Goal: Contribute content: Contribute content

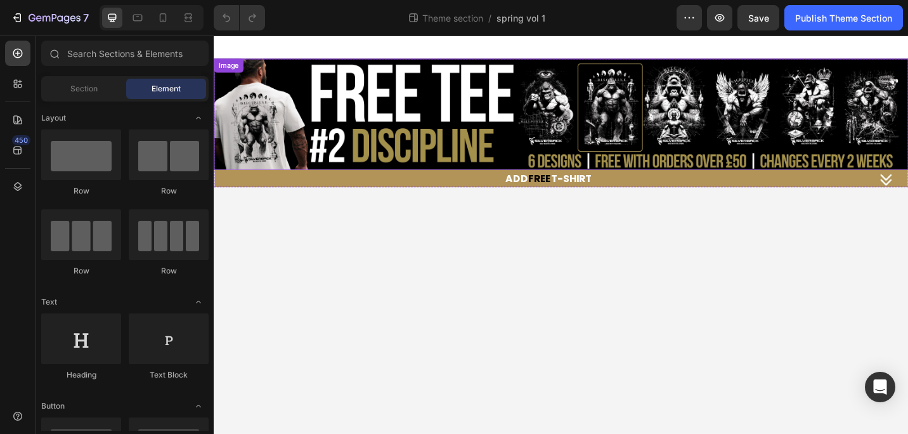
click at [533, 131] on img at bounding box center [594, 122] width 761 height 122
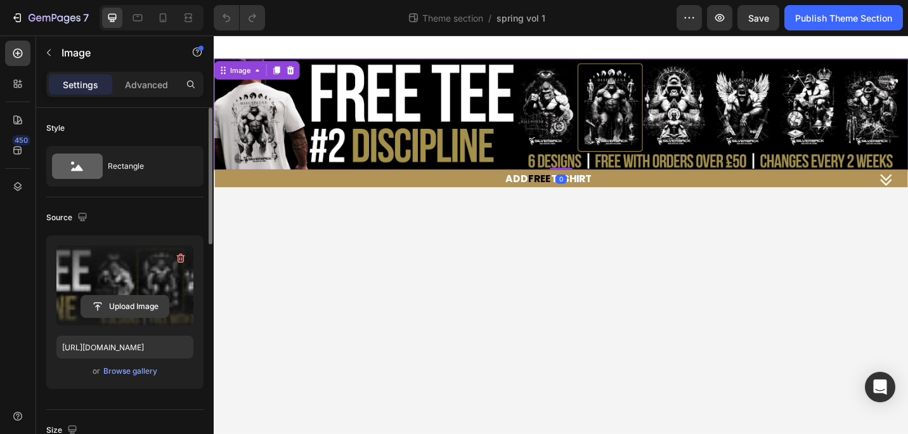
click at [123, 303] on input "file" at bounding box center [125, 306] width 88 height 22
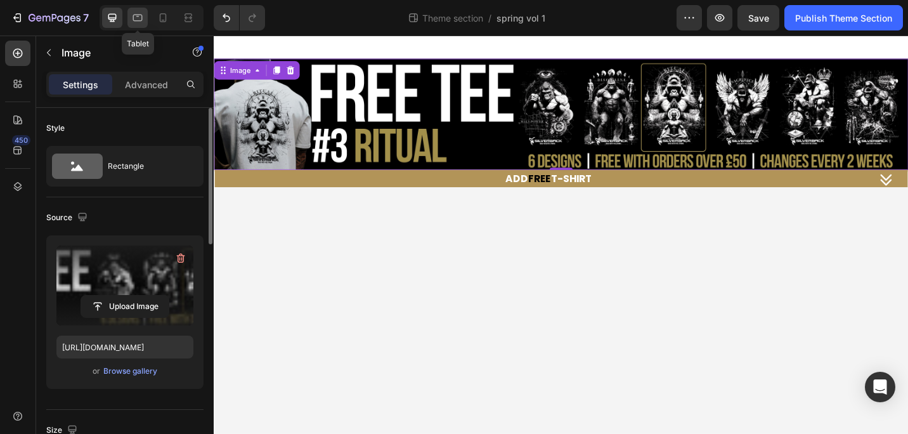
click at [140, 17] on icon at bounding box center [137, 17] width 13 height 13
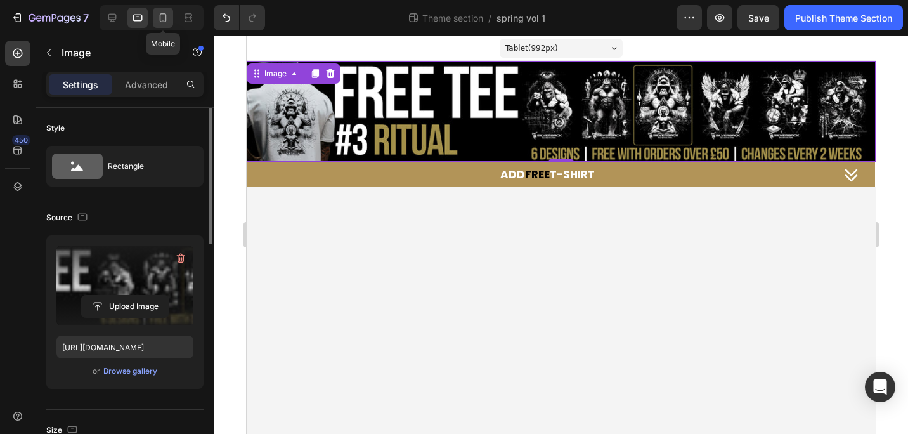
click at [161, 17] on icon at bounding box center [163, 17] width 13 height 13
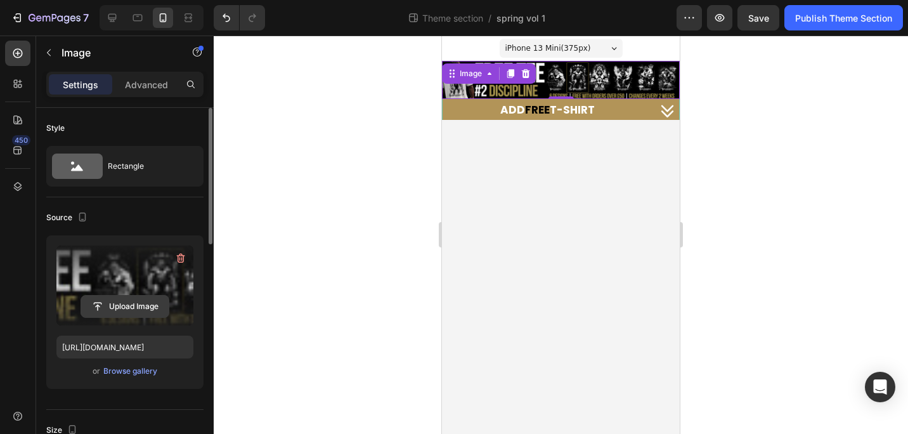
click at [120, 304] on input "file" at bounding box center [125, 306] width 88 height 22
drag, startPoint x: 115, startPoint y: 18, endPoint x: 123, endPoint y: 18, distance: 8.3
click at [115, 18] on icon at bounding box center [112, 18] width 8 height 8
type input "[URL][DOMAIN_NAME]"
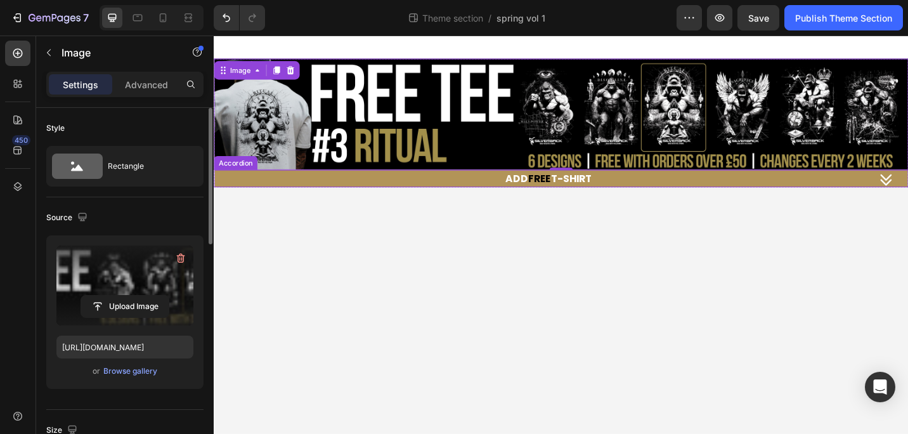
click at [644, 193] on div "ADD FREE T-SHIRT" at bounding box center [581, 193] width 702 height 16
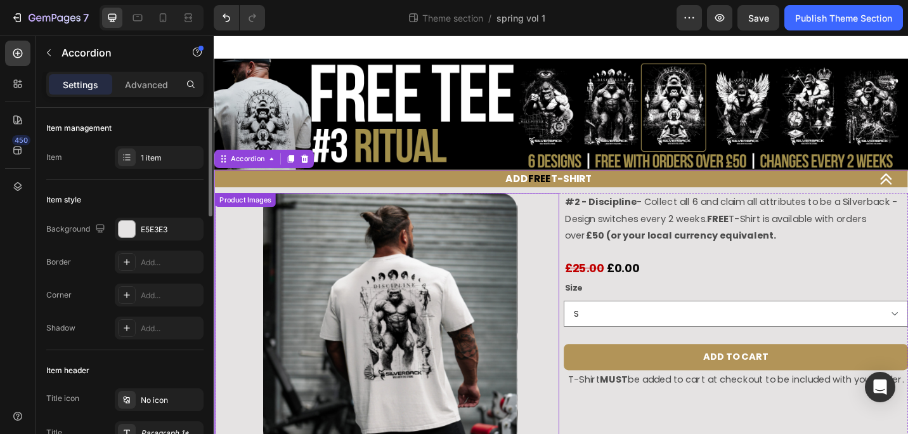
click at [562, 282] on div at bounding box center [406, 347] width 371 height 278
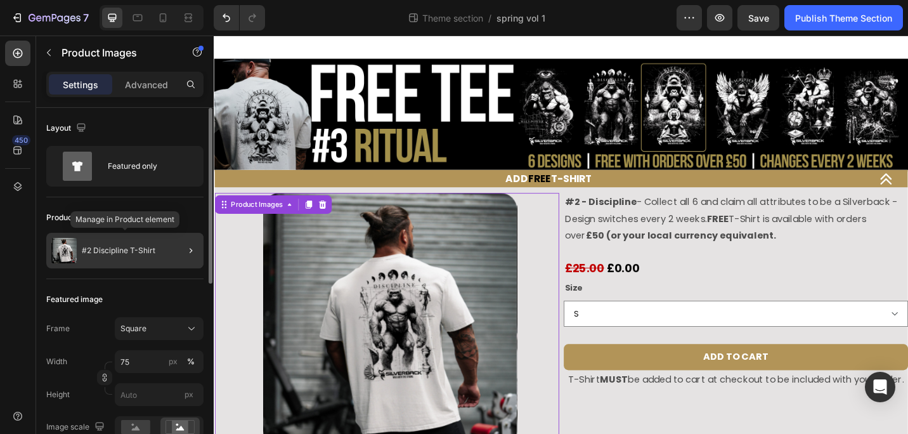
click at [125, 248] on p "#2 Discipline T-Shirt" at bounding box center [119, 250] width 74 height 9
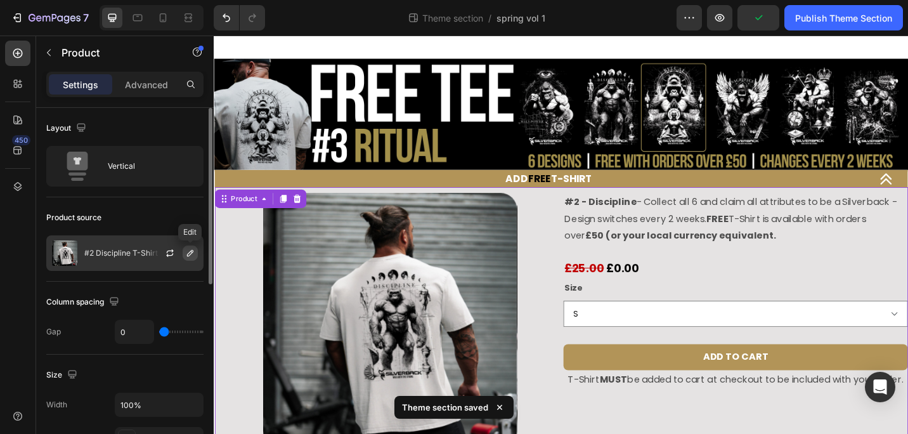
click at [187, 252] on icon "button" at bounding box center [190, 253] width 10 height 10
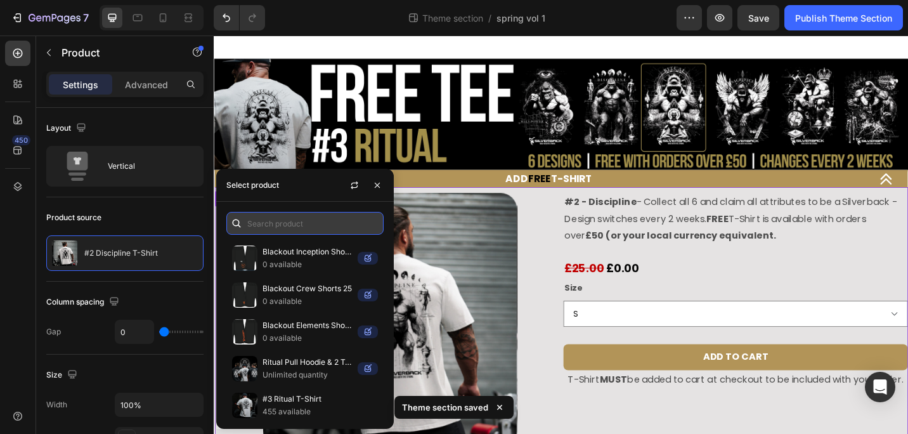
click at [282, 224] on input "text" at bounding box center [304, 223] width 157 height 23
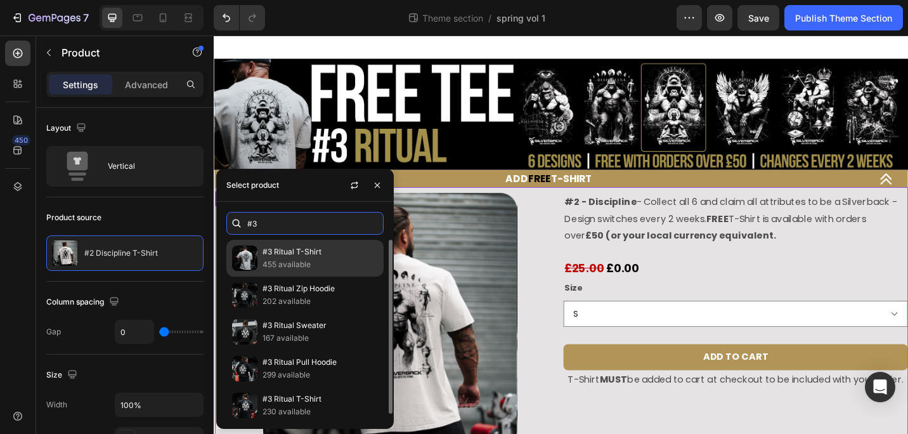
type input "#3"
click at [287, 256] on p "#3 Ritual T-Shirt" at bounding box center [320, 251] width 115 height 13
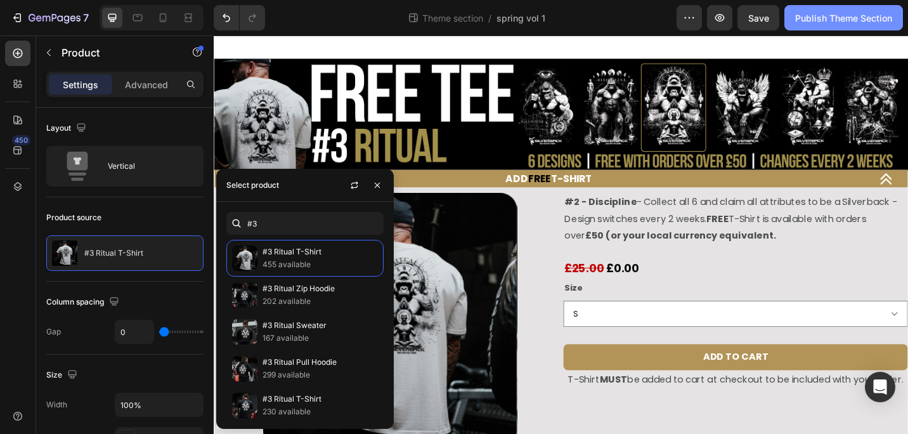
click at [831, 20] on div "Publish Theme Section" at bounding box center [843, 17] width 97 height 13
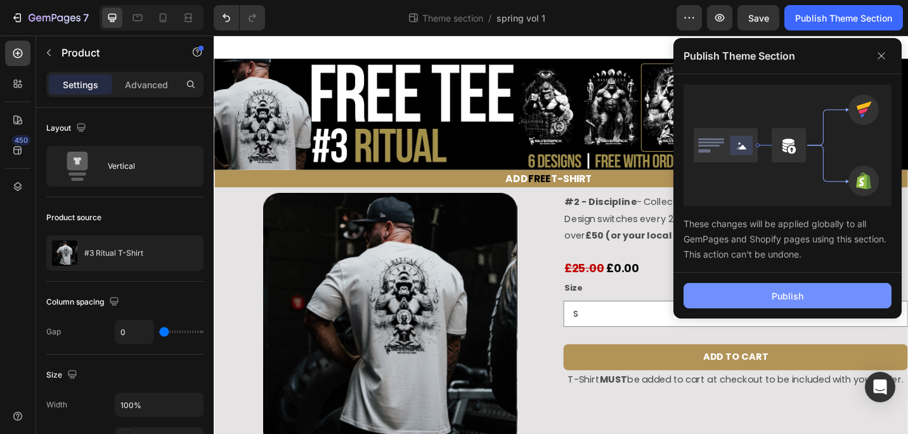
click at [781, 295] on div "Publish" at bounding box center [788, 295] width 32 height 13
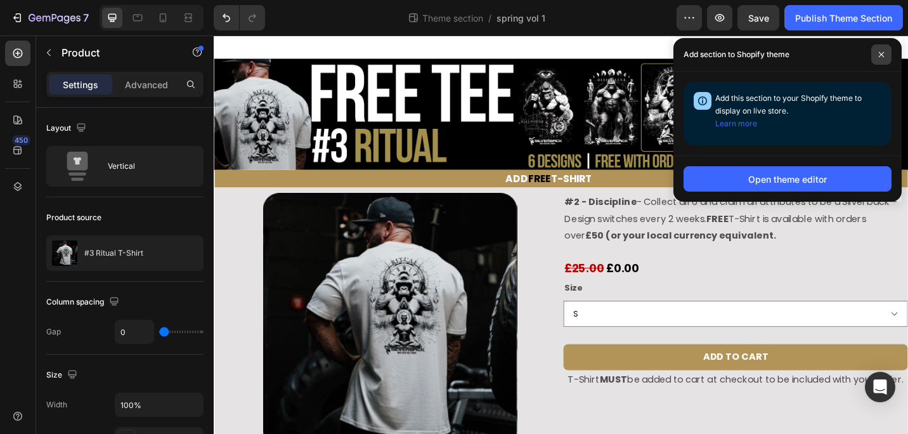
click at [882, 53] on icon at bounding box center [881, 54] width 5 height 5
